Goal: Task Accomplishment & Management: Manage account settings

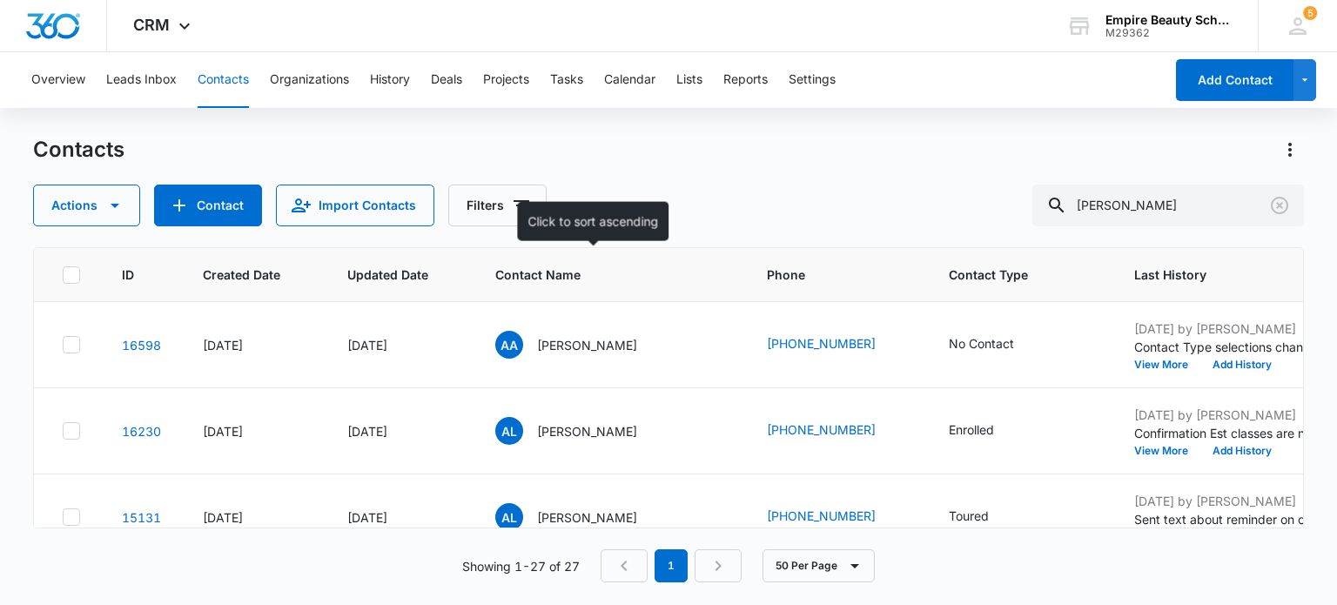
scroll to position [609, 0]
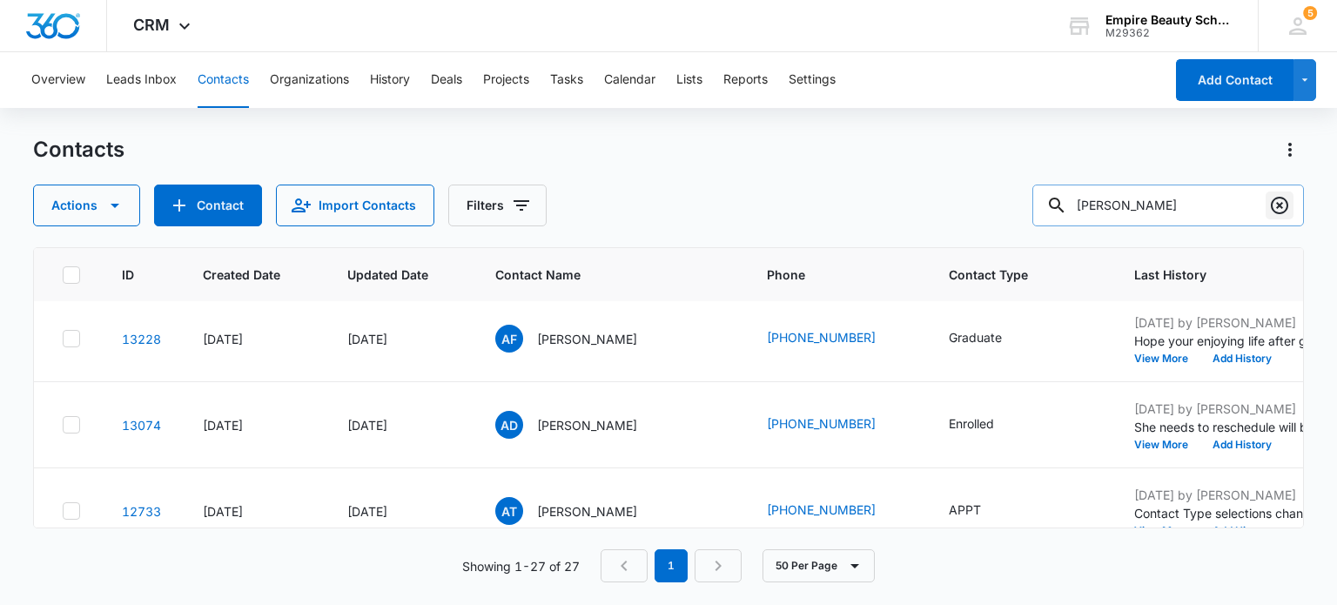
click at [1286, 204] on icon "Clear" at bounding box center [1279, 205] width 17 height 17
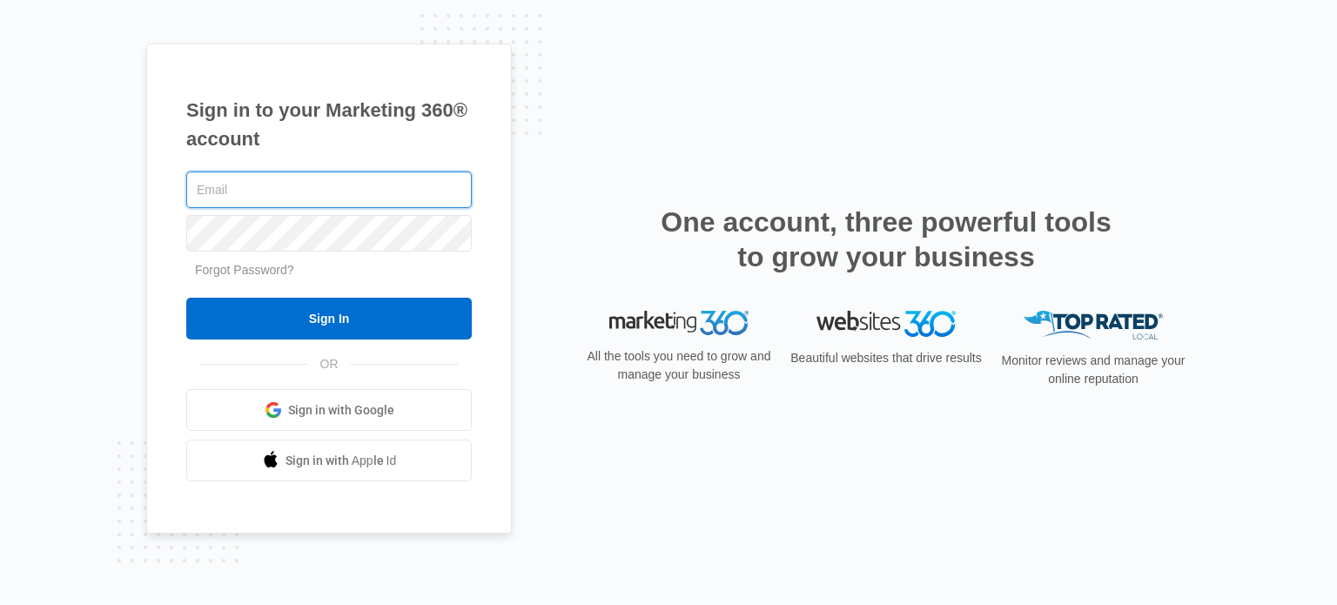
type input "[EMAIL_ADDRESS][DOMAIN_NAME]"
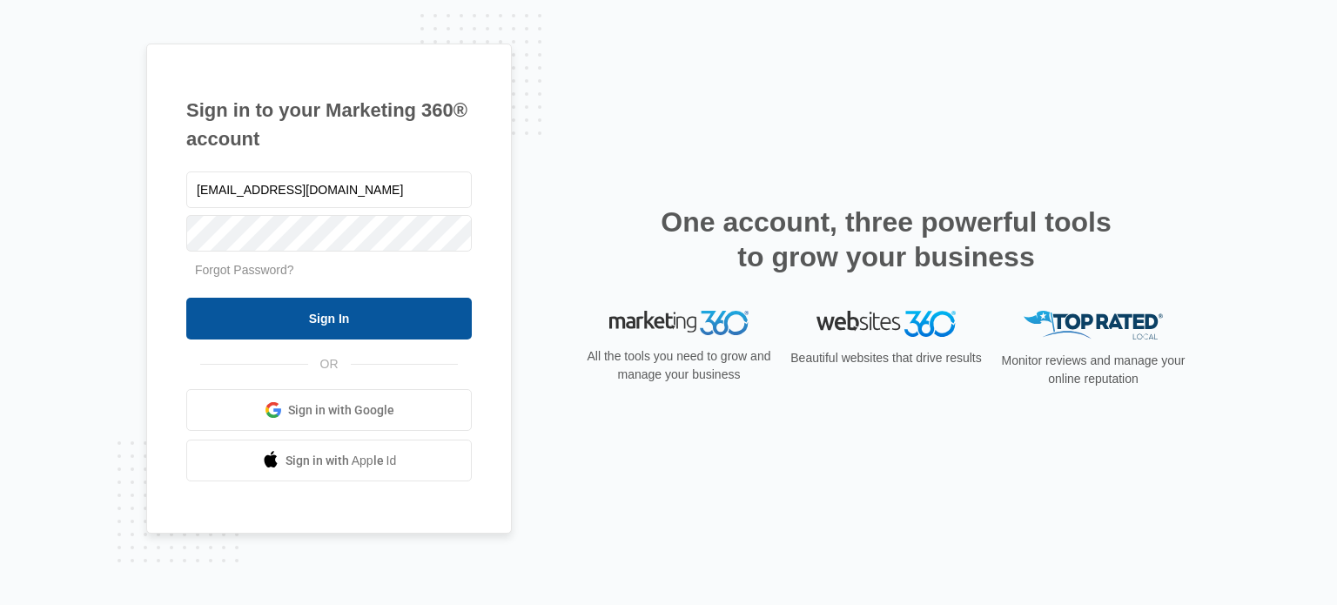
click at [334, 320] on input "Sign In" at bounding box center [329, 319] width 286 height 42
